Goal: Information Seeking & Learning: Learn about a topic

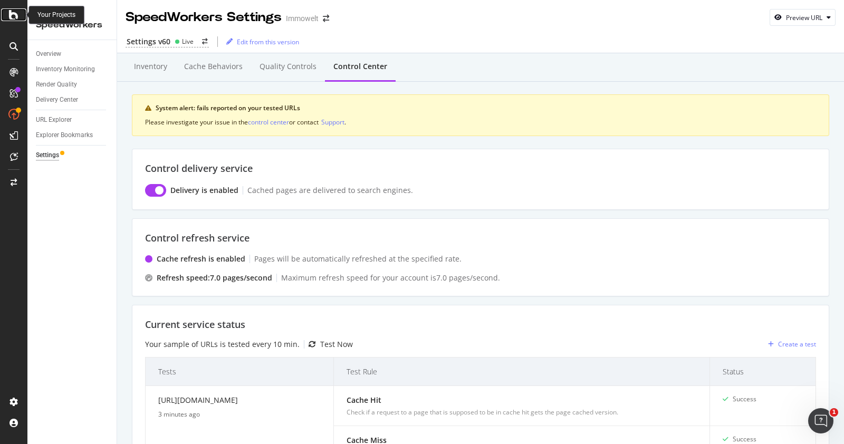
click at [15, 9] on icon at bounding box center [13, 14] width 9 height 13
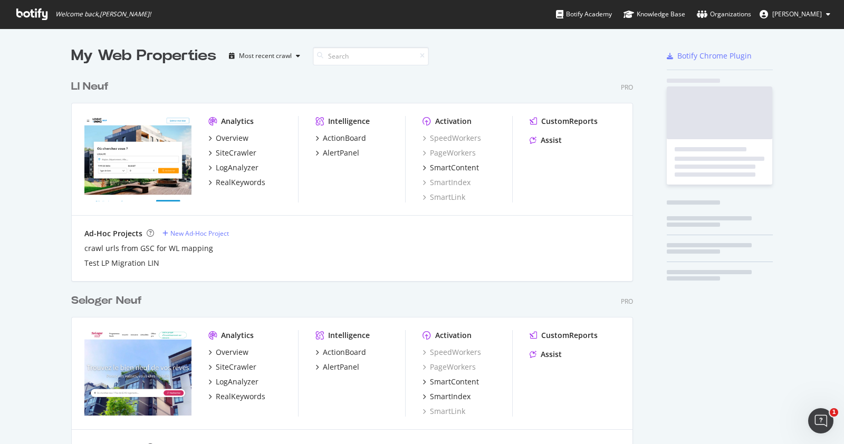
scroll to position [433, 823]
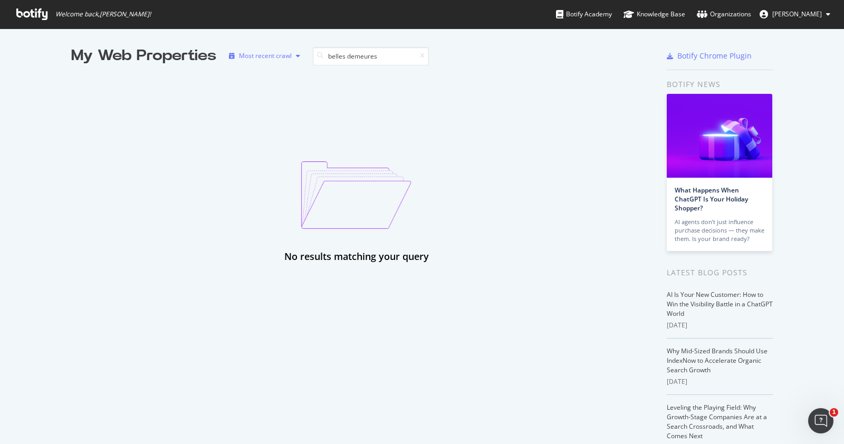
drag, startPoint x: 375, startPoint y: 60, endPoint x: 241, endPoint y: 54, distance: 134.0
click at [241, 54] on div "My Web Properties Most recent crawl belles demeures" at bounding box center [320, 55] width 499 height 21
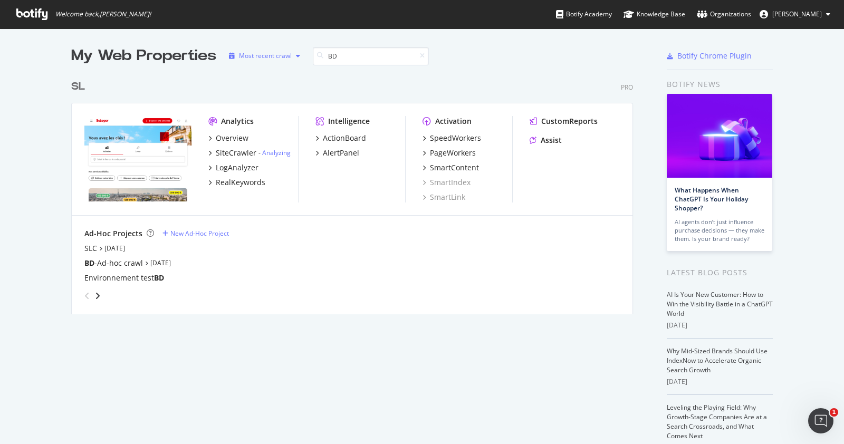
scroll to position [237, 559]
type input "BD"
click at [119, 261] on div "BD -Ad-hoc crawl" at bounding box center [113, 263] width 59 height 11
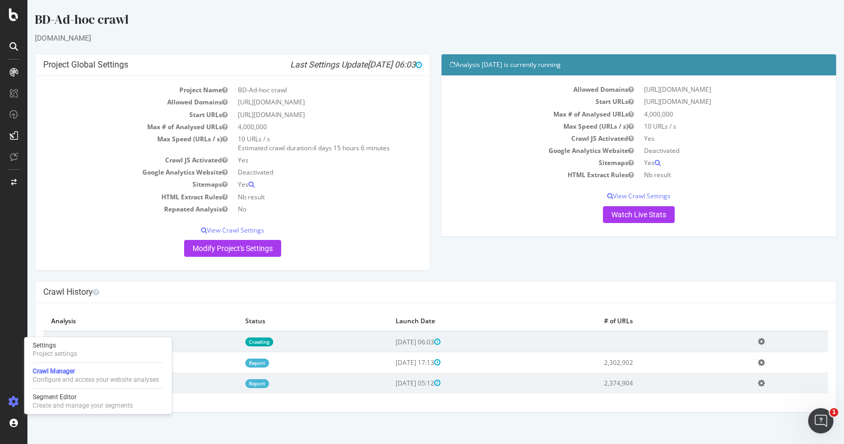
click at [237, 362] on td "[DATE] report" at bounding box center [140, 362] width 194 height 21
click at [185, 312] on th "Analysis" at bounding box center [140, 321] width 194 height 20
click at [207, 350] on td "[DATE] crawl" at bounding box center [140, 341] width 194 height 21
click at [709, 309] on div "× Fermer Delete Analysis ? Are you sure you want to delete the analysis "[DATE]…" at bounding box center [435, 357] width 800 height 109
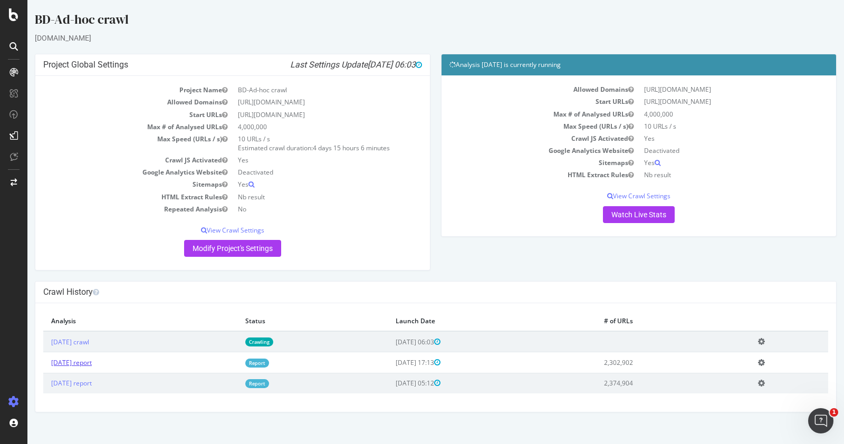
click at [92, 360] on link "[DATE] report" at bounding box center [71, 362] width 41 height 9
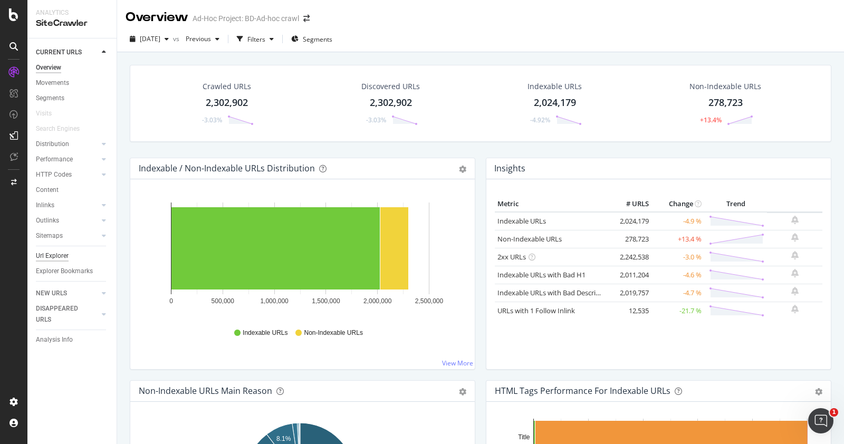
click at [55, 257] on div "Url Explorer" at bounding box center [52, 255] width 33 height 11
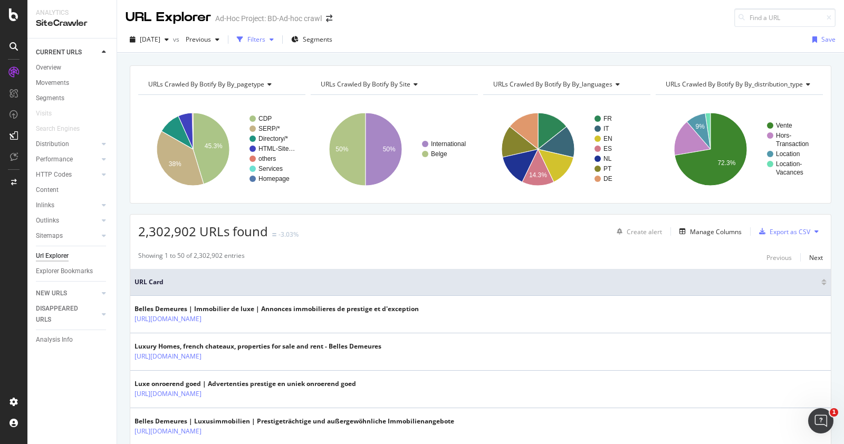
click at [265, 37] on div "Filters" at bounding box center [256, 39] width 18 height 9
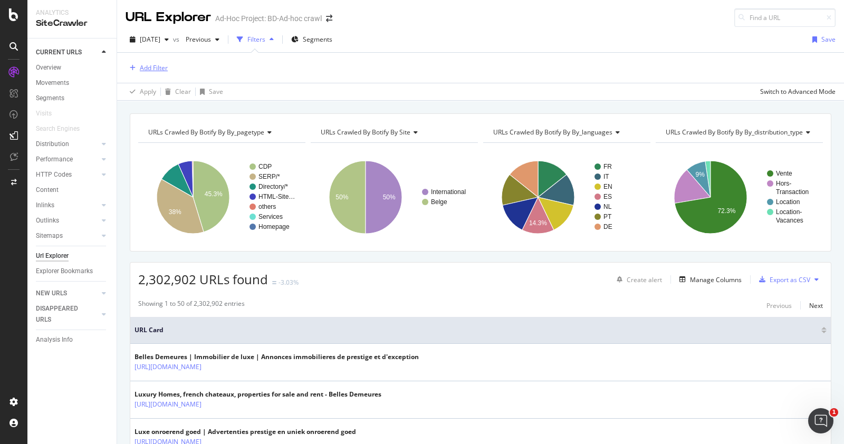
click at [160, 69] on div "Add Filter" at bounding box center [154, 67] width 28 height 9
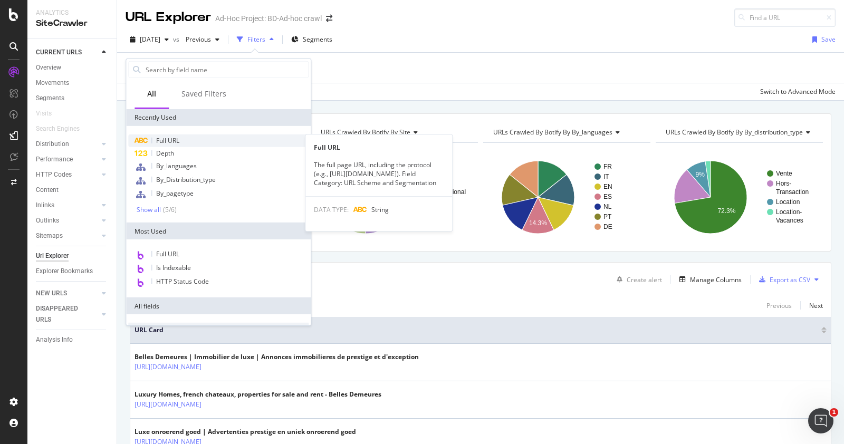
click at [171, 141] on span "Full URL" at bounding box center [167, 140] width 23 height 9
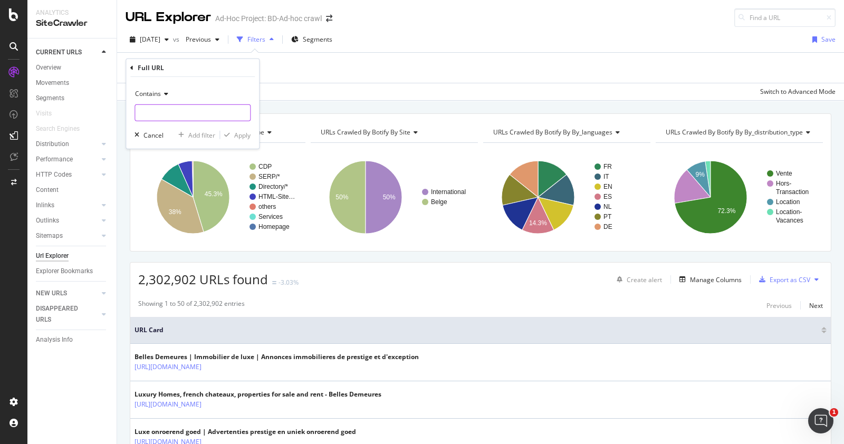
click at [176, 112] on input "text" at bounding box center [192, 112] width 115 height 17
